Goal: Find specific page/section

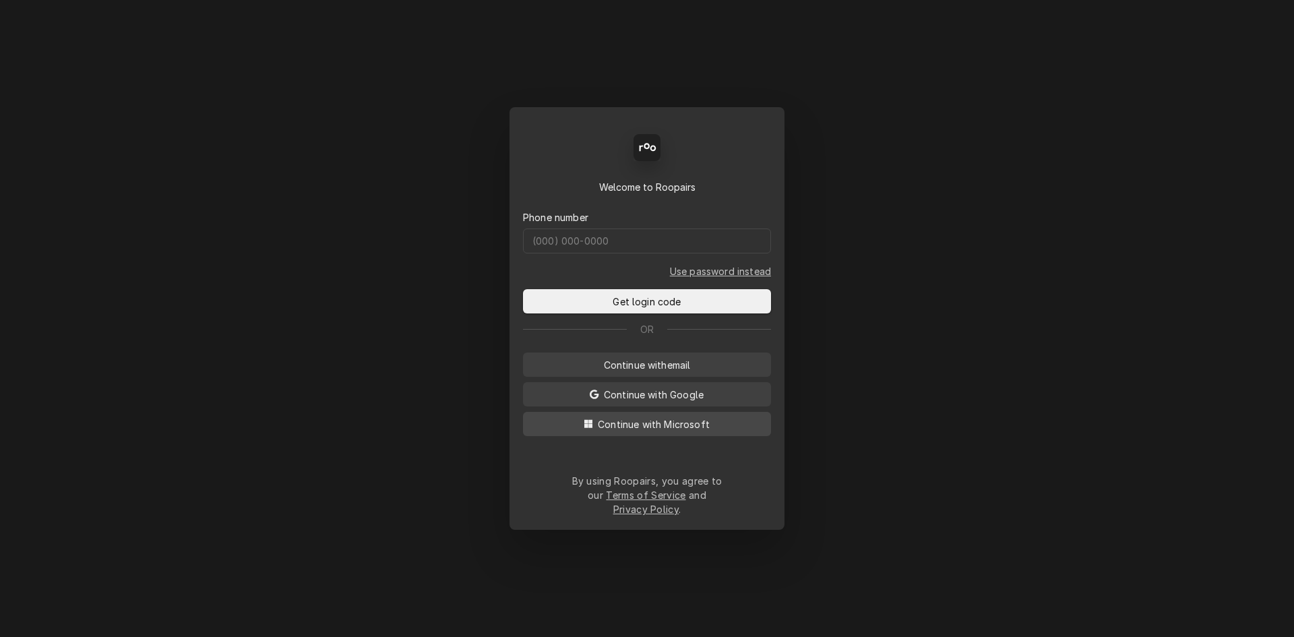
click at [659, 431] on span "Continue with Microsoft" at bounding box center [653, 424] width 117 height 14
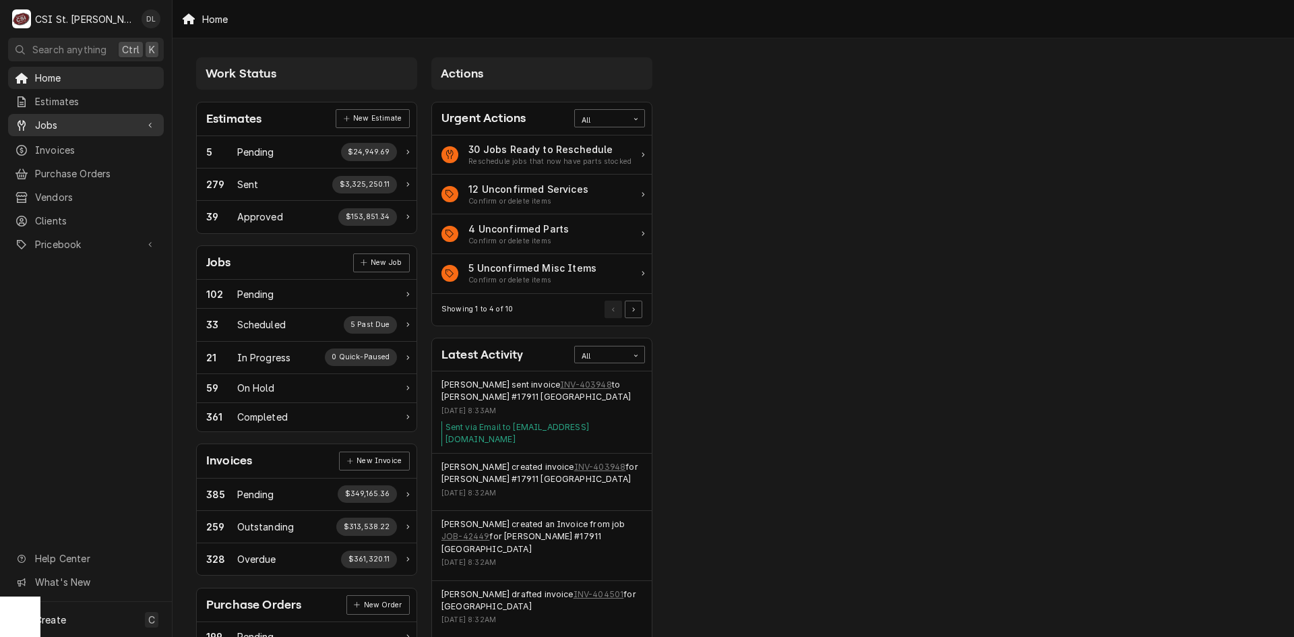
click at [61, 126] on span "Jobs" at bounding box center [86, 125] width 102 height 14
click at [61, 147] on span "Jobs" at bounding box center [96, 149] width 122 height 14
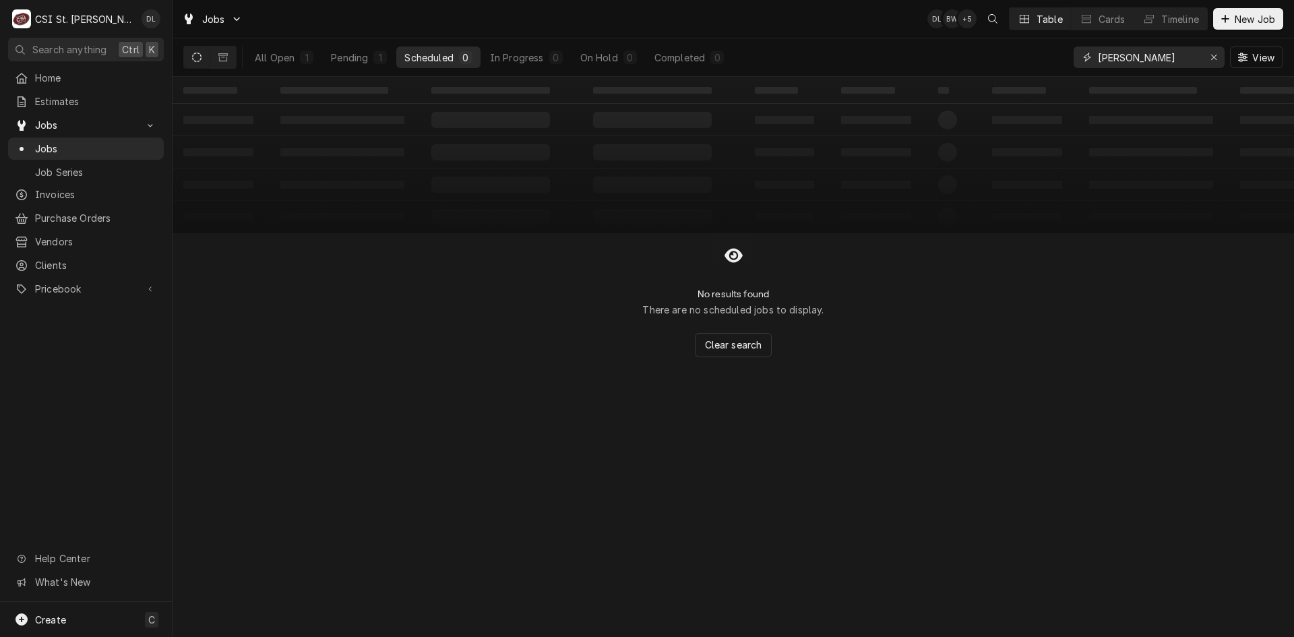
drag, startPoint x: 1217, startPoint y: 55, endPoint x: 1185, endPoint y: 61, distance: 32.1
click at [1216, 56] on icon "Erase input" at bounding box center [1214, 57] width 7 height 9
click at [1185, 61] on input "Dynamic Content Wrapper" at bounding box center [1161, 58] width 127 height 22
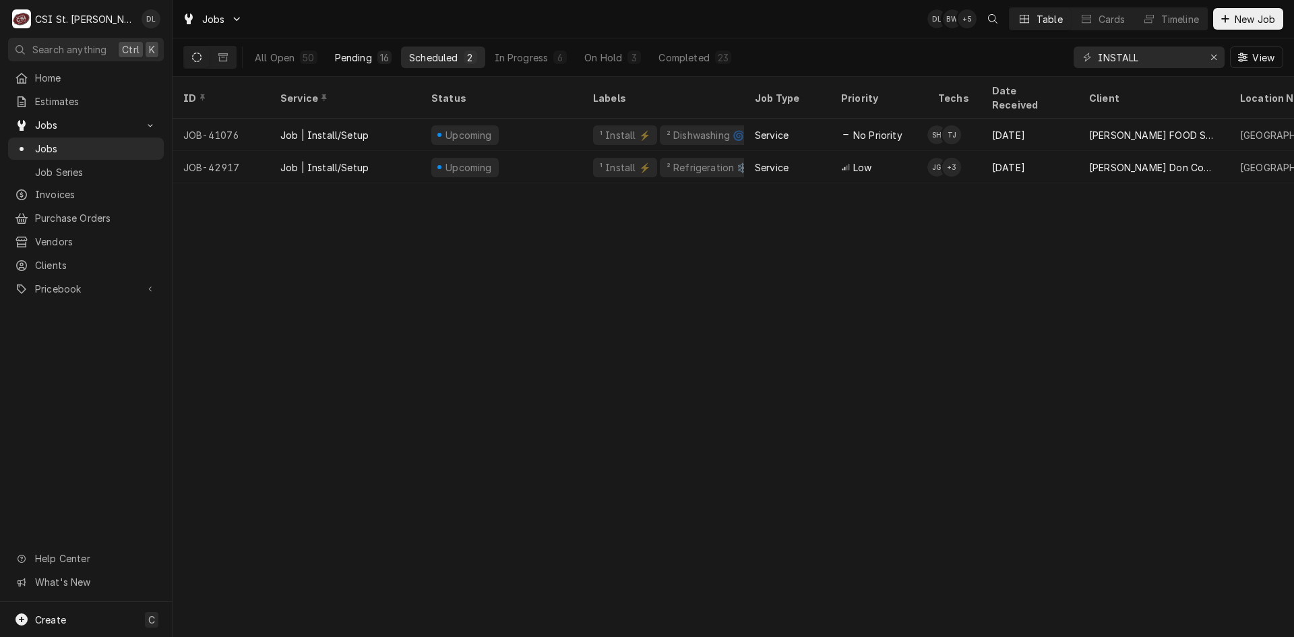
click at [372, 54] on button "Pending 16" at bounding box center [363, 58] width 73 height 22
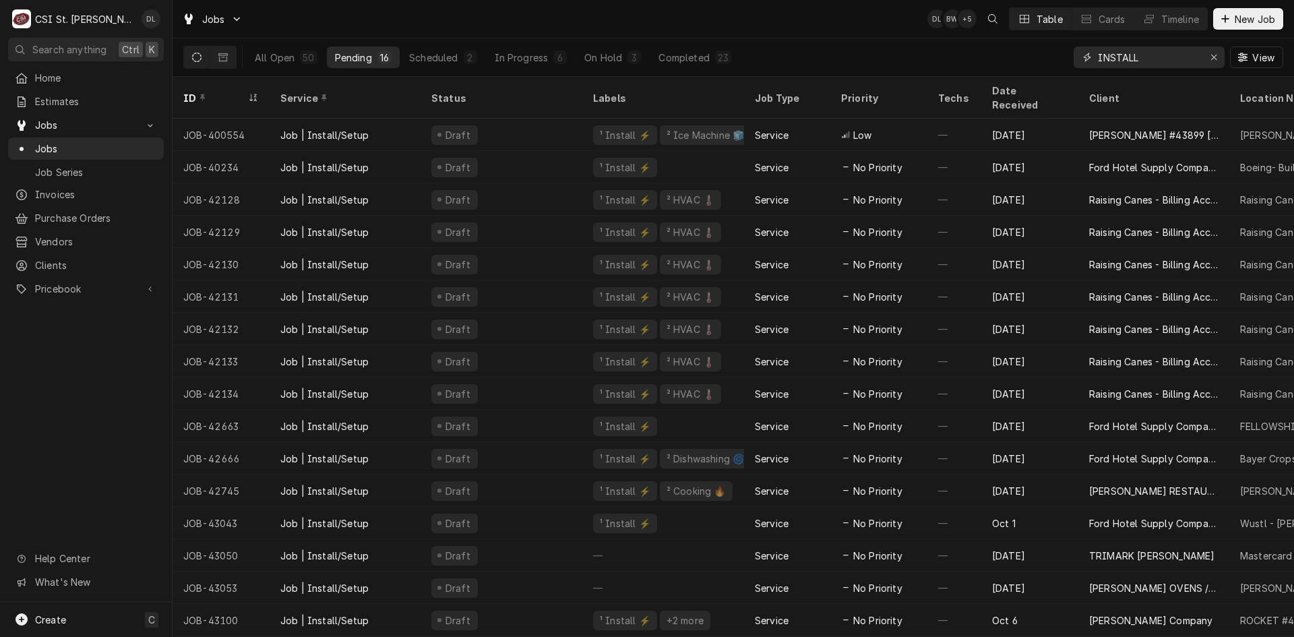
click at [1143, 61] on input "INSTALL" at bounding box center [1148, 58] width 101 height 22
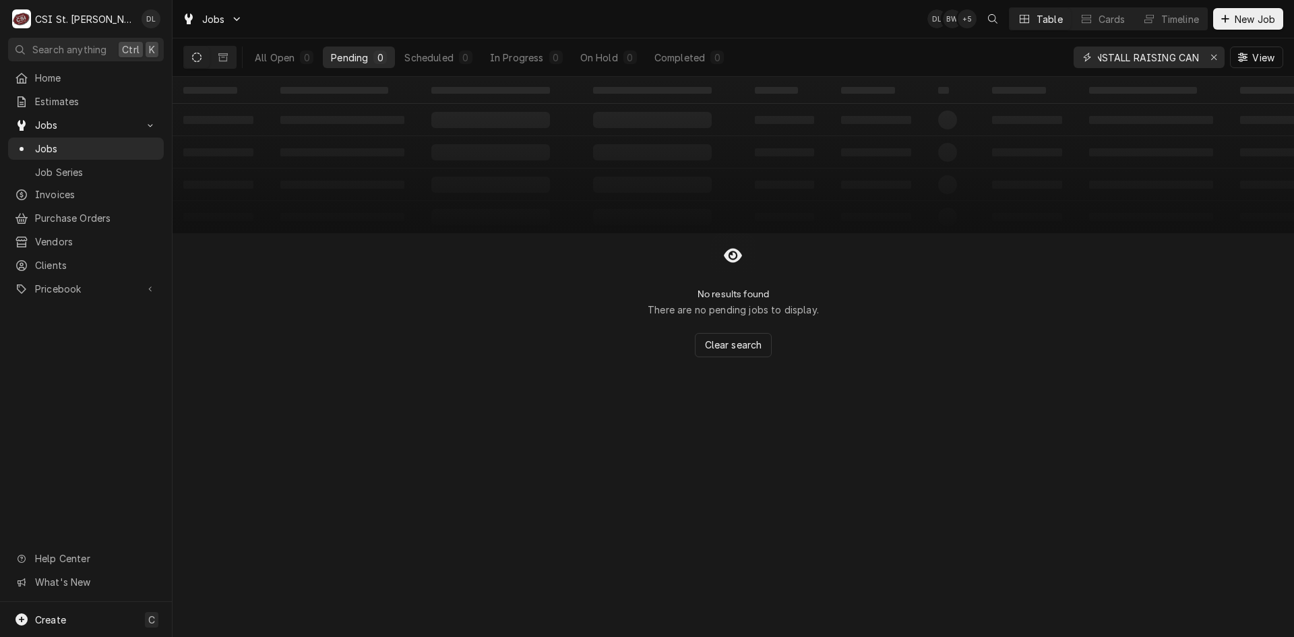
scroll to position [0, 14]
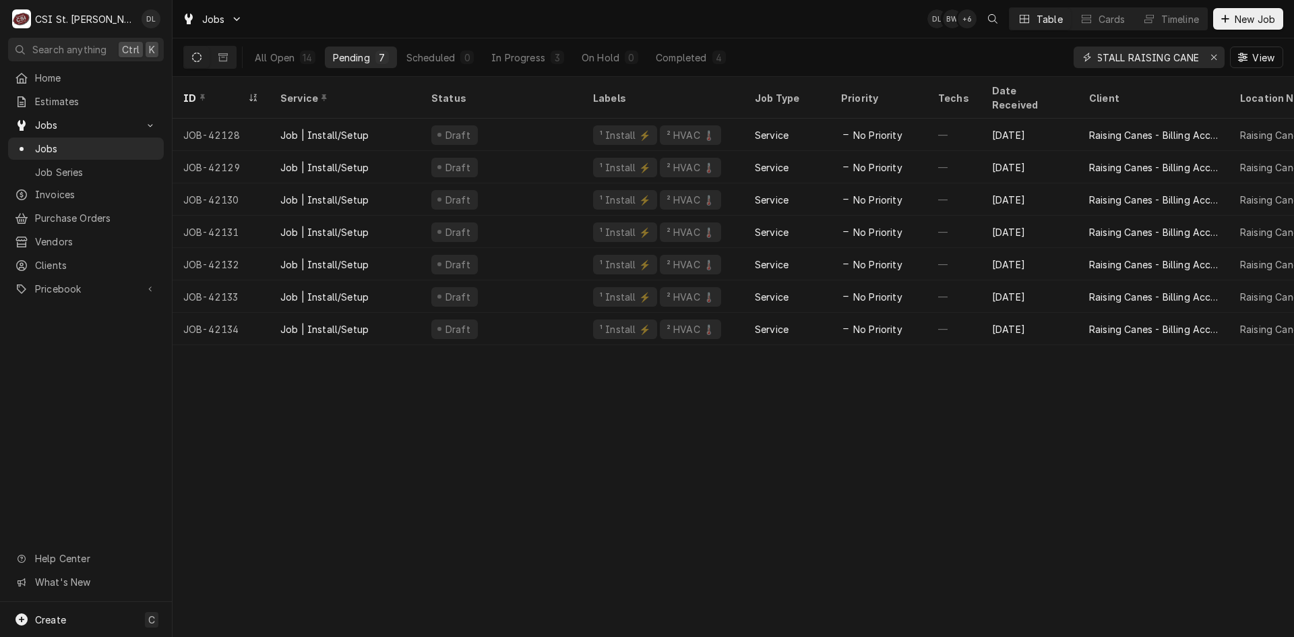
type input "INSTALL RAISING CANE"
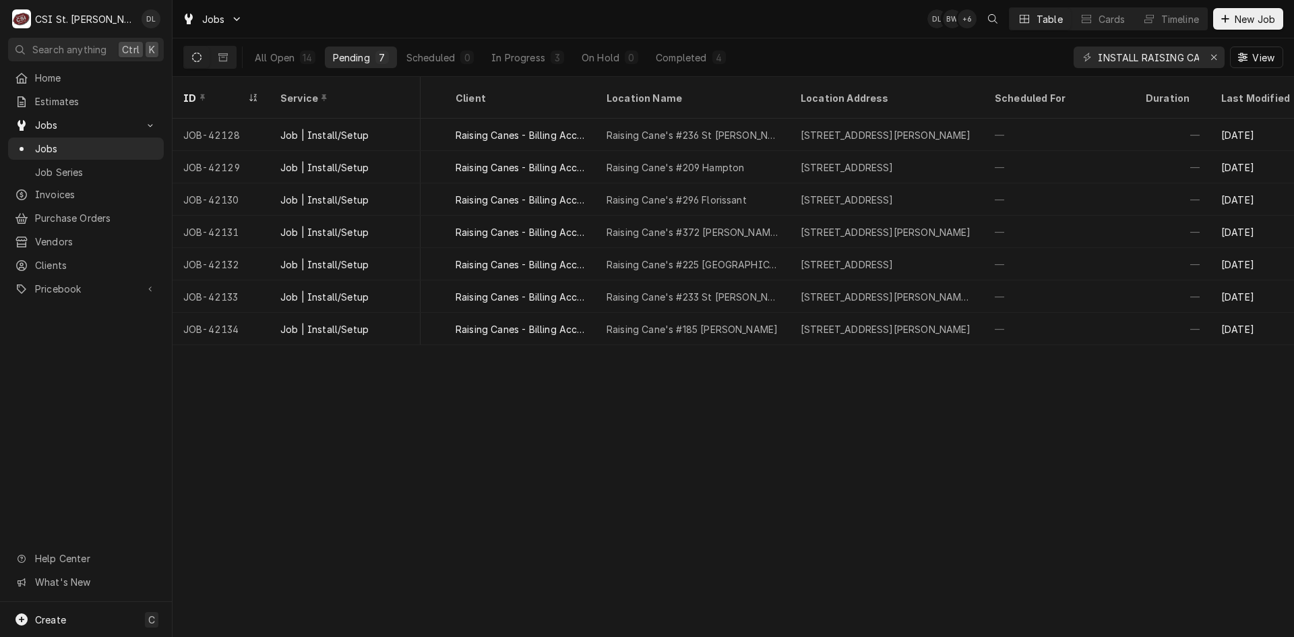
scroll to position [0, 628]
